Goal: Check status

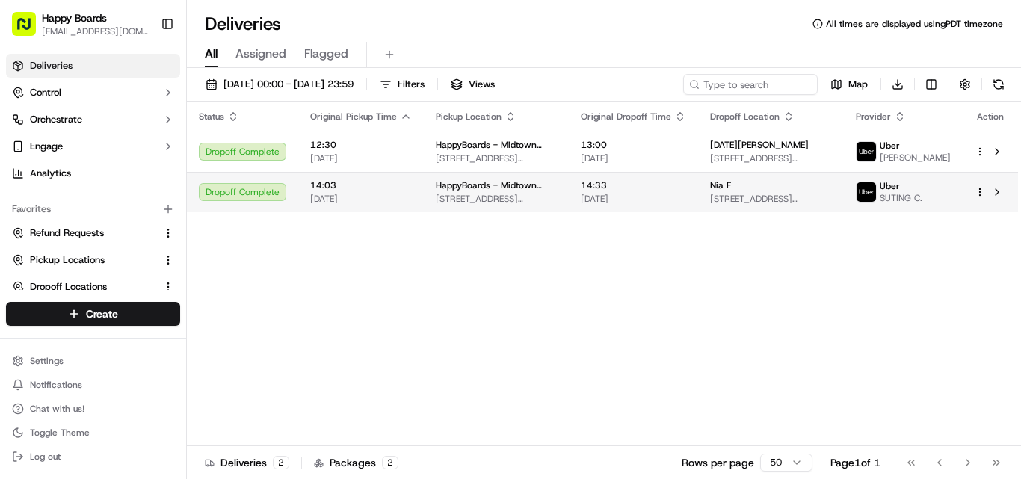
click at [776, 205] on span "[STREET_ADDRESS][US_STATE]" at bounding box center [771, 199] width 122 height 12
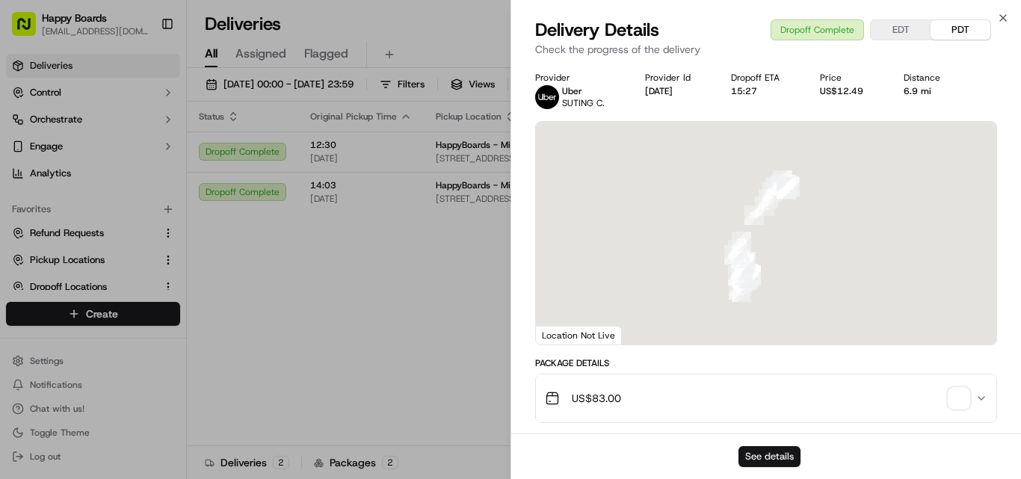
click at [772, 451] on button "See details" at bounding box center [770, 456] width 62 height 21
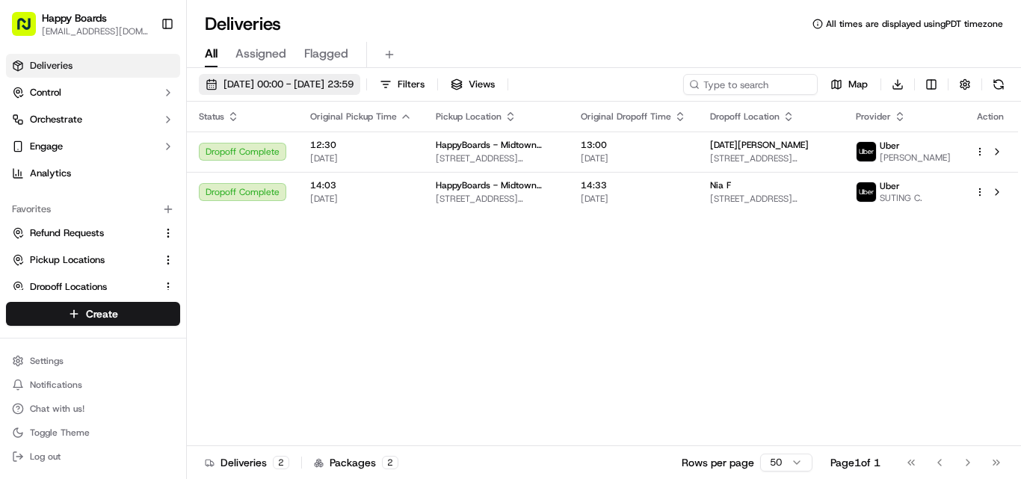
click at [350, 83] on span "30/08/2025 00:00 - 30/08/2025 23:59" at bounding box center [289, 84] width 130 height 13
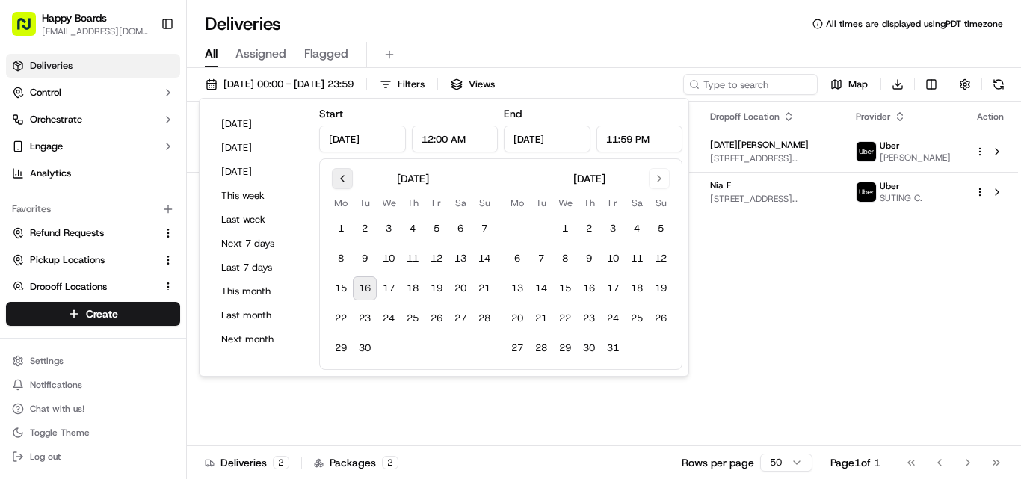
click at [349, 186] on button "Go to previous month" at bounding box center [342, 178] width 21 height 21
click at [487, 344] on button "31" at bounding box center [485, 348] width 24 height 24
type input "Aug 31, 2025"
click at [487, 344] on button "31" at bounding box center [485, 348] width 24 height 24
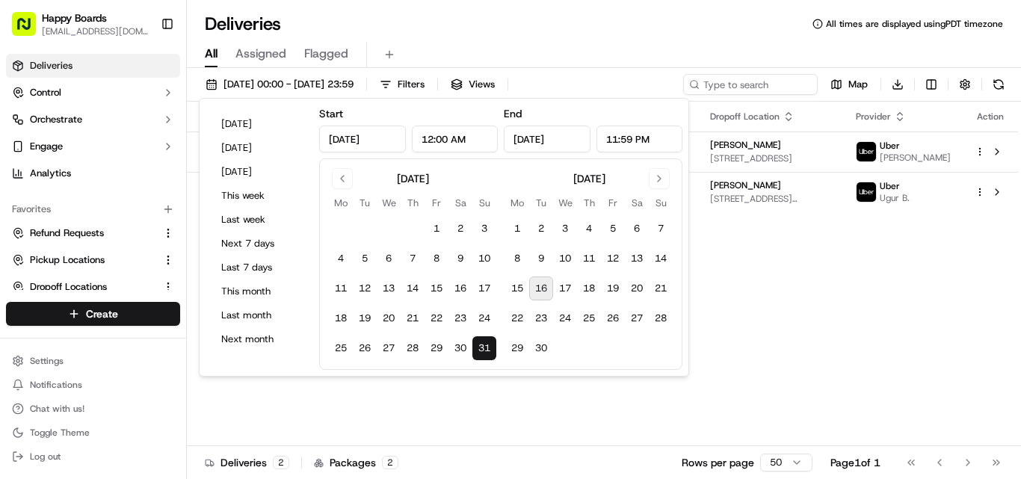
click at [638, 38] on div "All Assigned Flagged" at bounding box center [604, 52] width 834 height 32
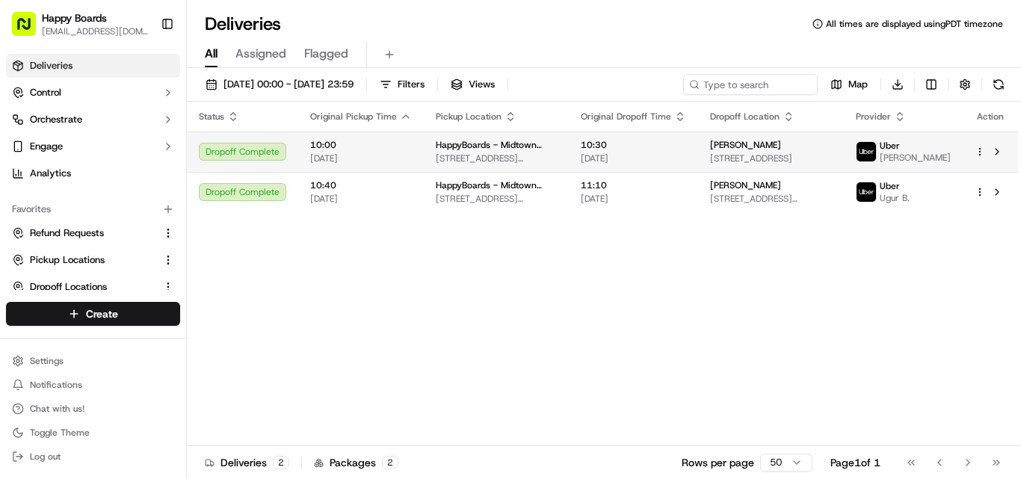
click at [681, 161] on span "[DATE]" at bounding box center [633, 159] width 105 height 12
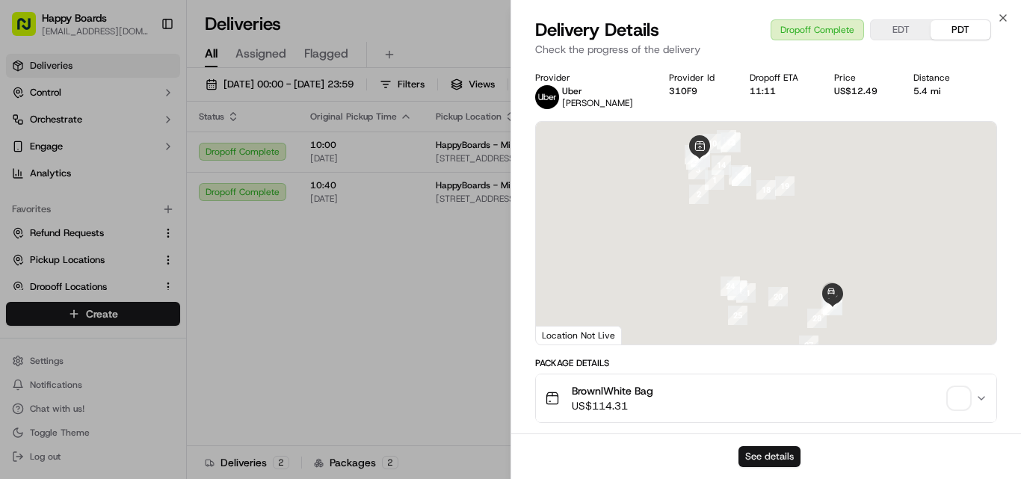
click at [773, 452] on button "See details" at bounding box center [770, 456] width 62 height 21
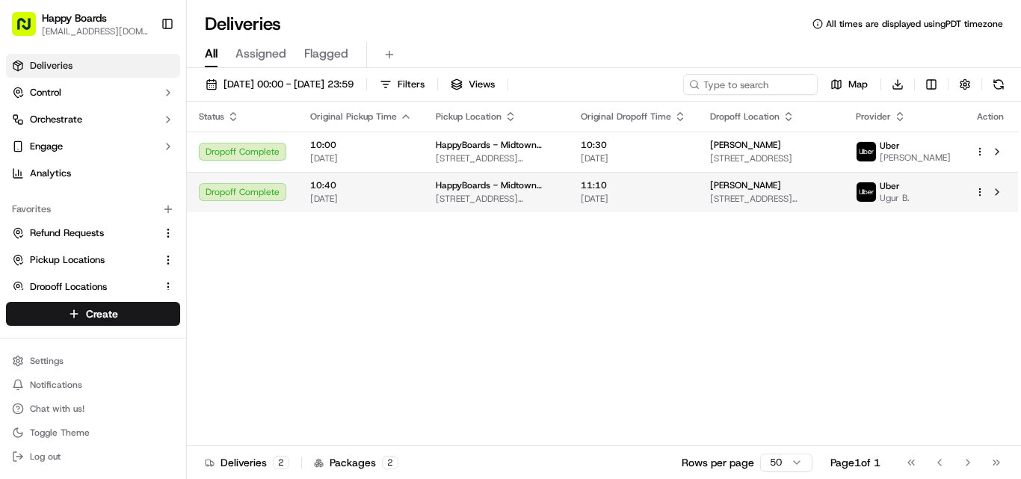
click at [768, 205] on span "128 W 138th St, New York, NY 10030, USA" at bounding box center [771, 199] width 122 height 12
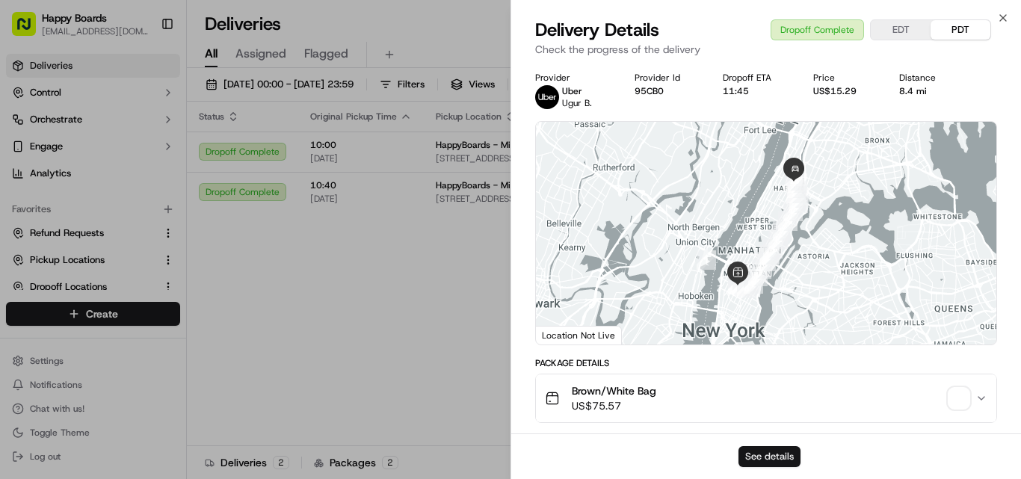
click at [760, 449] on button "See details" at bounding box center [770, 456] width 62 height 21
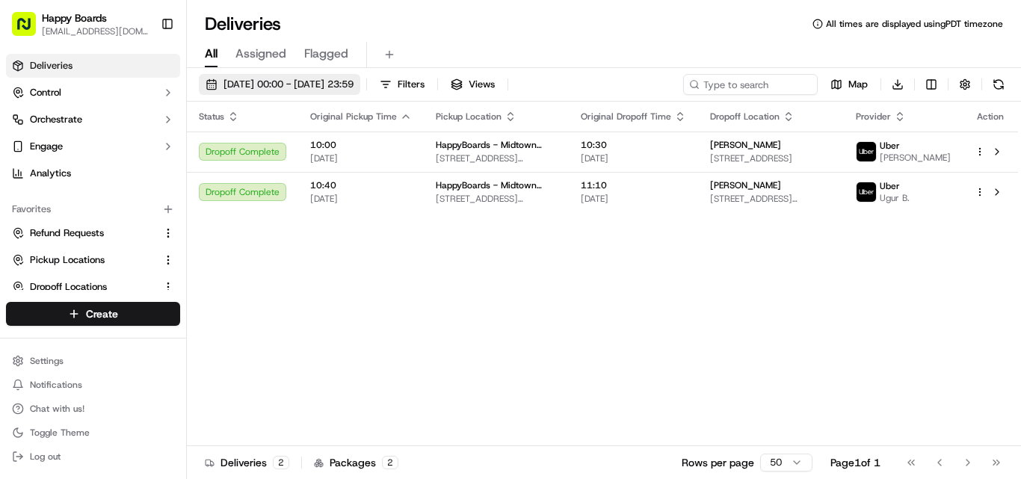
click at [354, 82] on span "31/08/2025 00:00 - 31/08/2025 23:59" at bounding box center [289, 84] width 130 height 13
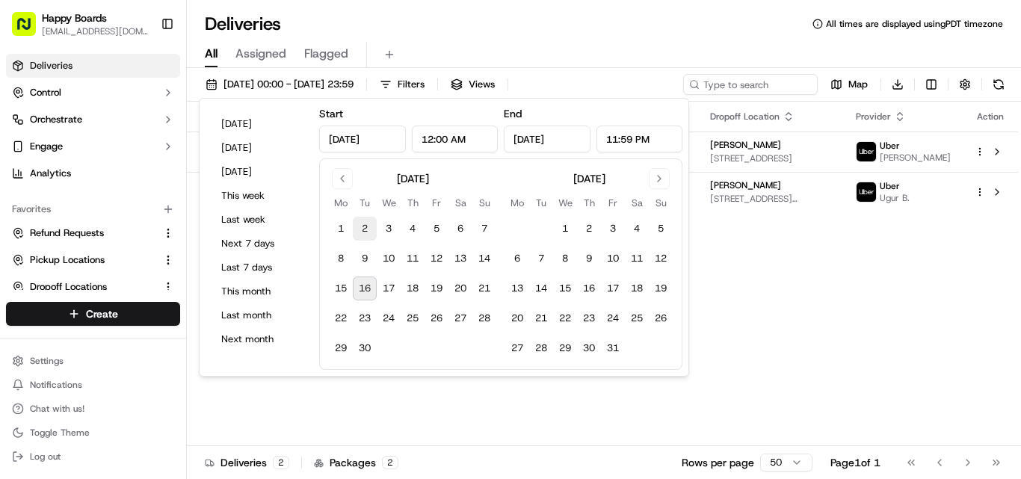
click at [363, 224] on button "2" at bounding box center [365, 229] width 24 height 24
type input "Sep 2, 2025"
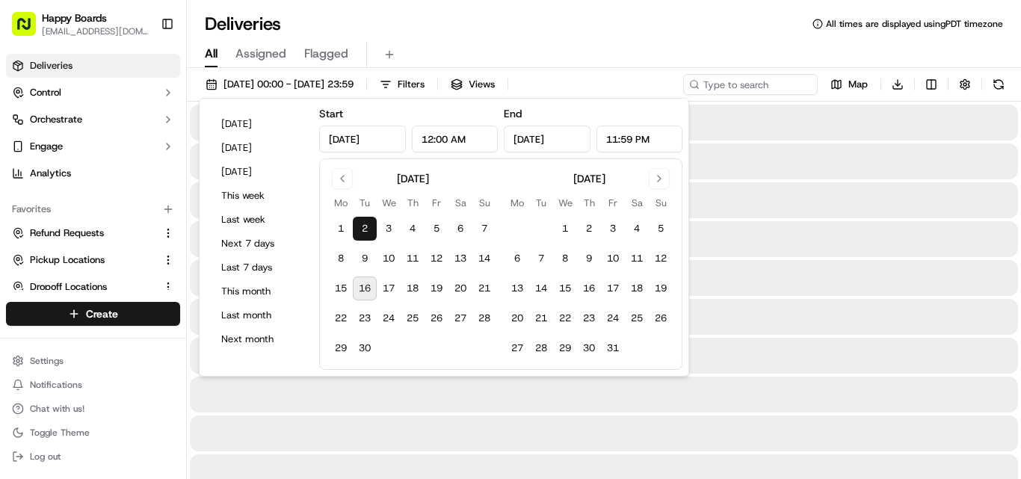
click at [363, 224] on button "2" at bounding box center [365, 229] width 24 height 24
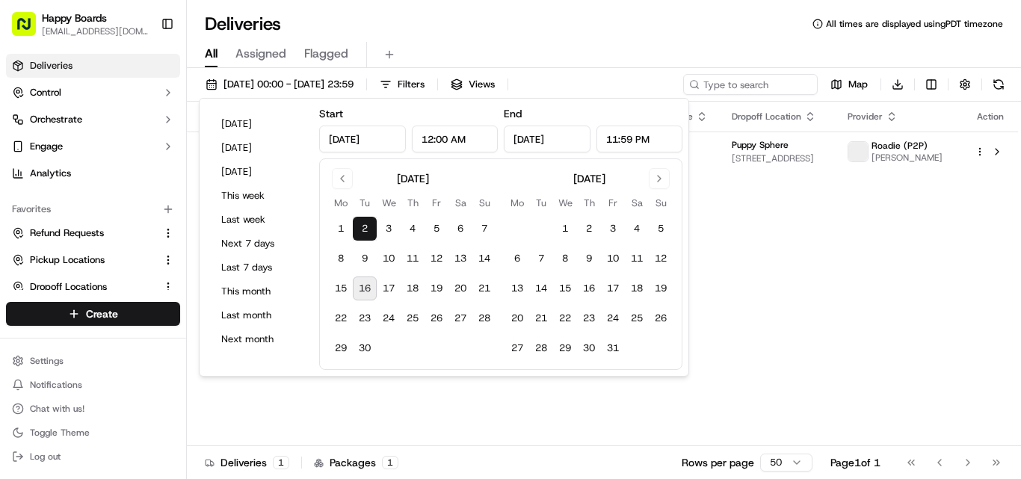
click at [583, 49] on div "All Assigned Flagged" at bounding box center [604, 55] width 834 height 26
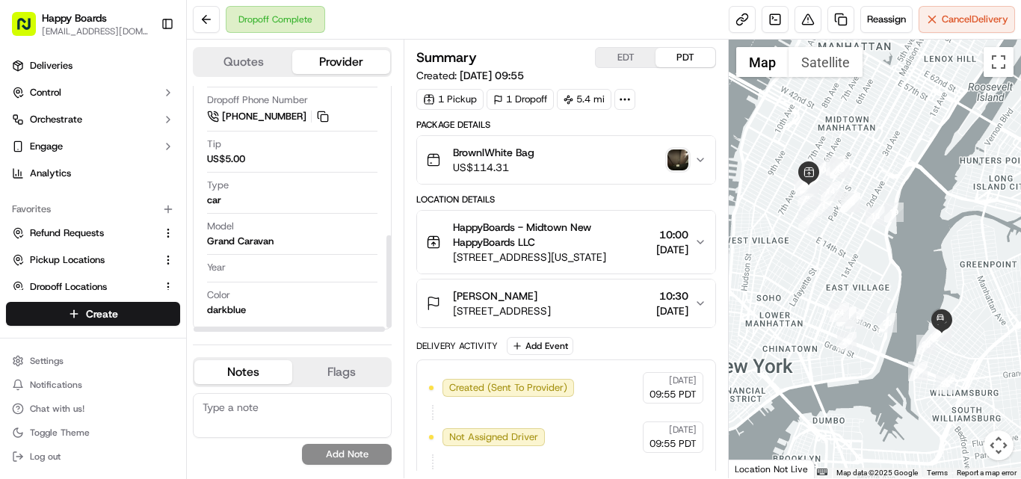
scroll to position [38, 0]
